Goal: Task Accomplishment & Management: Use online tool/utility

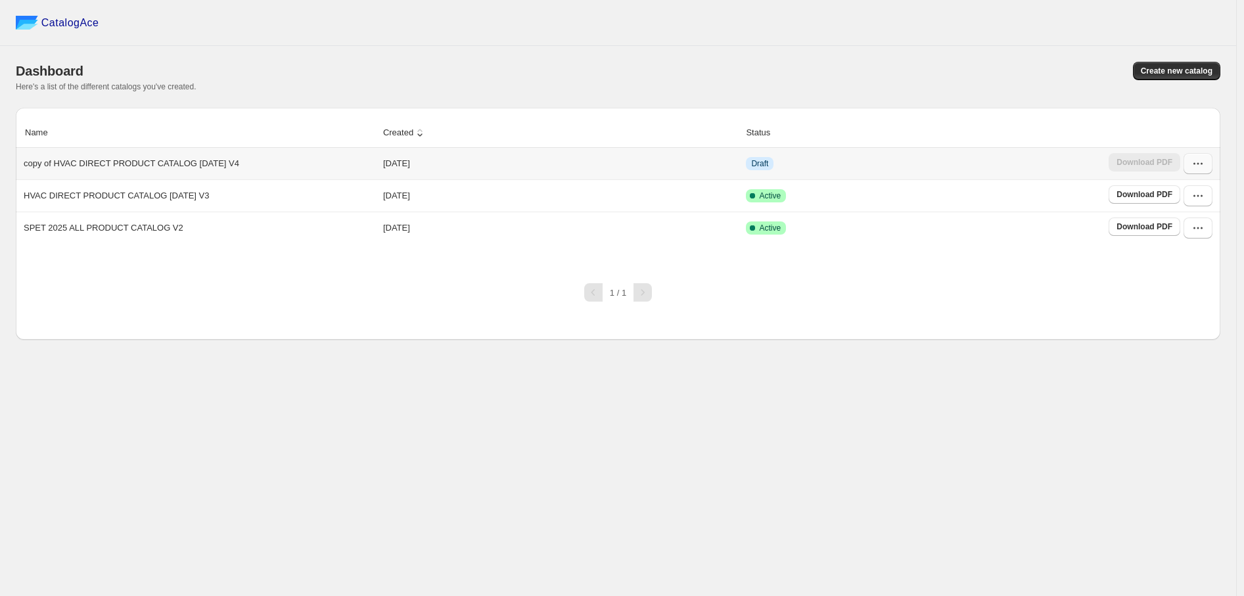
click at [1193, 168] on icon "button" at bounding box center [1197, 163] width 13 height 13
click at [1176, 265] on span "Edit" at bounding box center [1191, 260] width 68 height 13
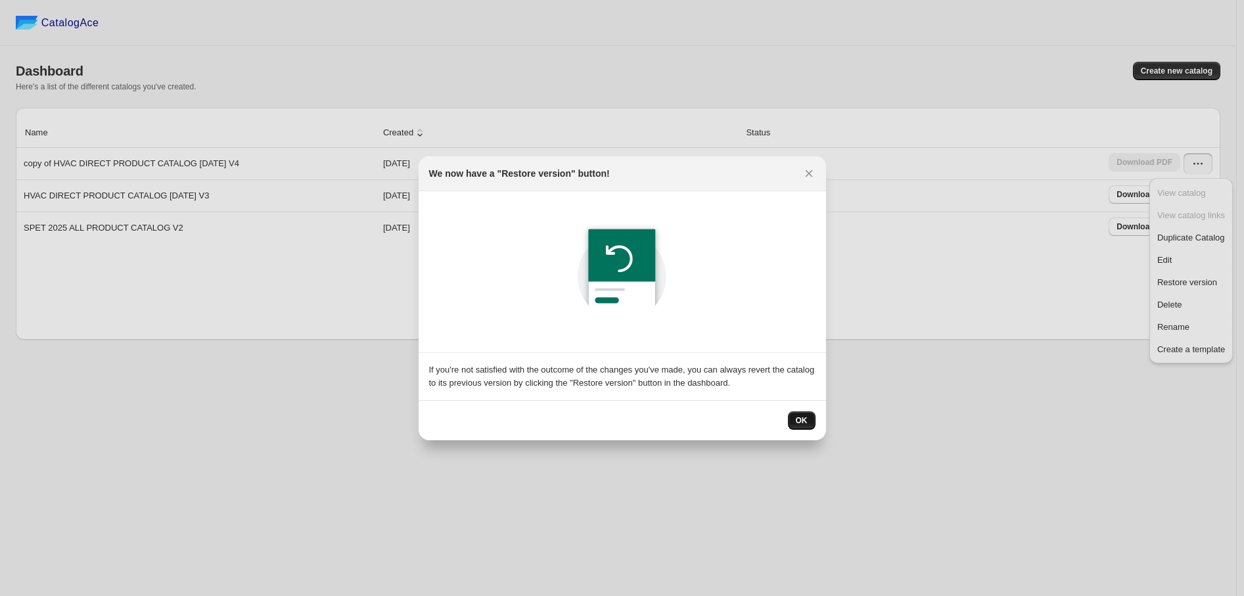
click at [801, 423] on span "OK" at bounding box center [802, 420] width 12 height 11
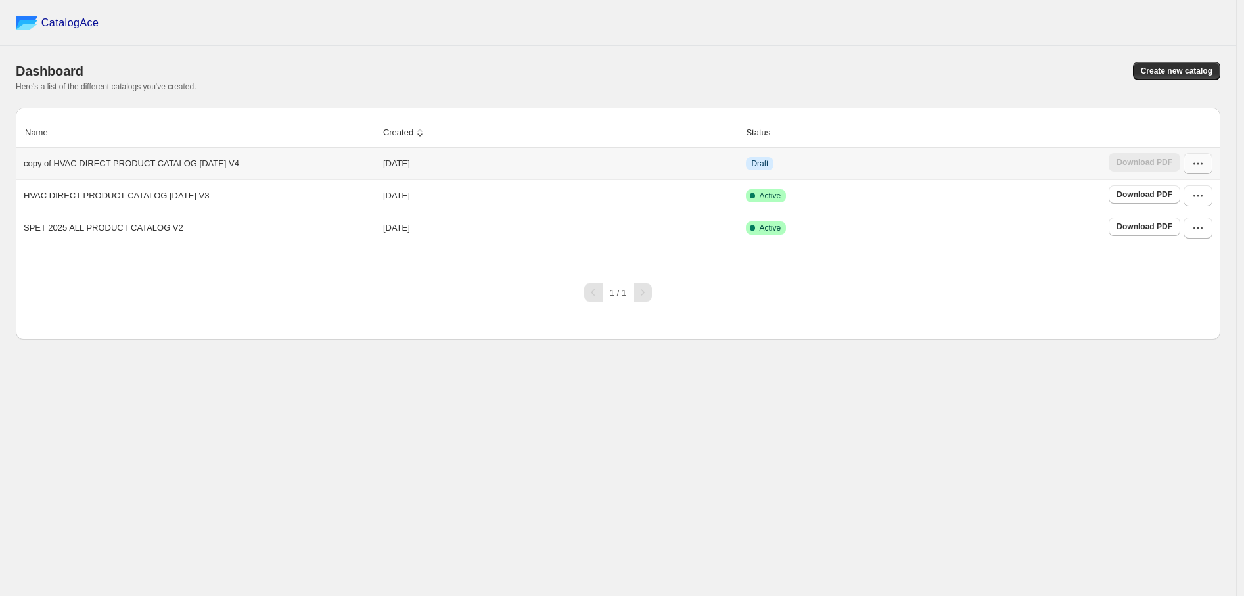
click at [1197, 165] on icon "button" at bounding box center [1197, 163] width 13 height 13
click at [1194, 254] on span "Edit" at bounding box center [1191, 260] width 68 height 13
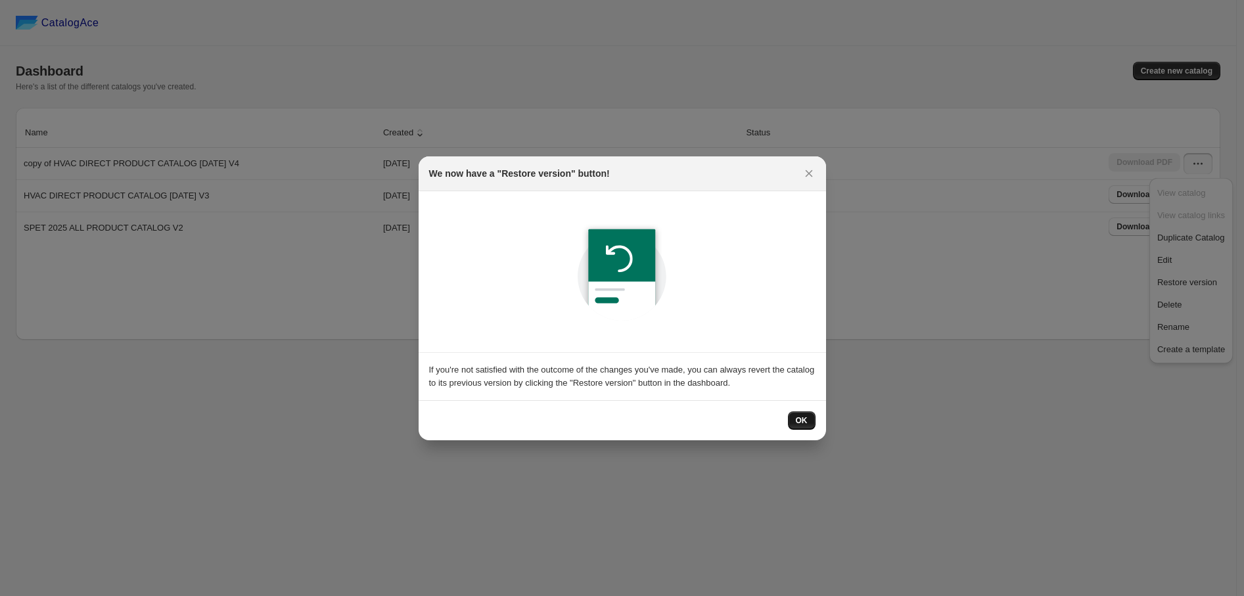
click at [796, 415] on button "OK" at bounding box center [802, 420] width 28 height 18
